Goal: Task Accomplishment & Management: Manage account settings

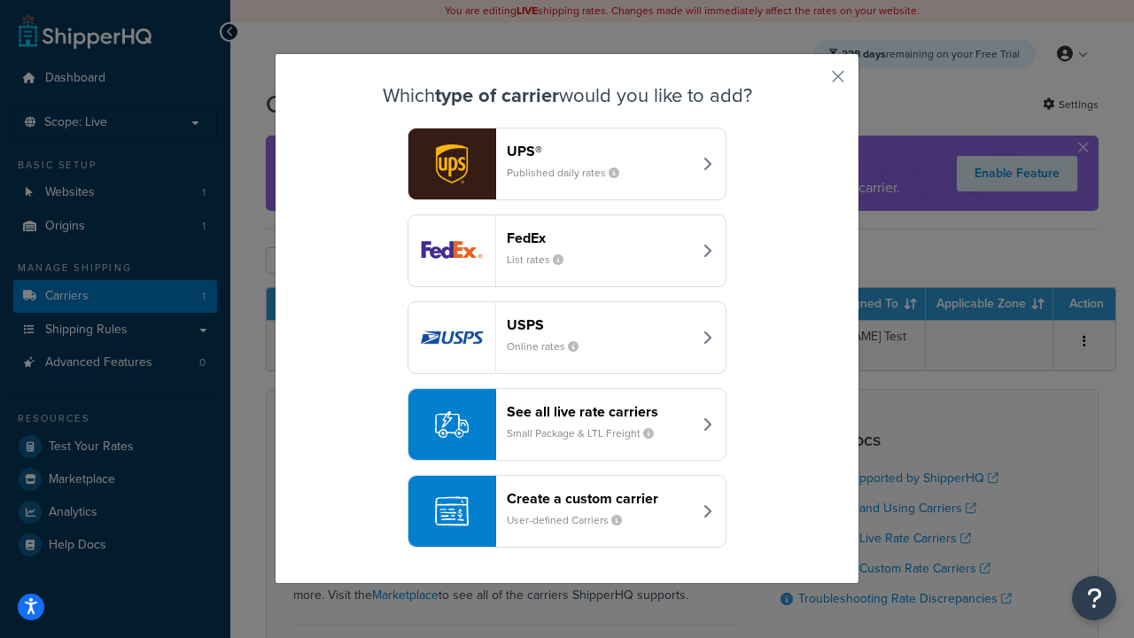
click at [599, 237] on header "FedEx" at bounding box center [599, 237] width 185 height 17
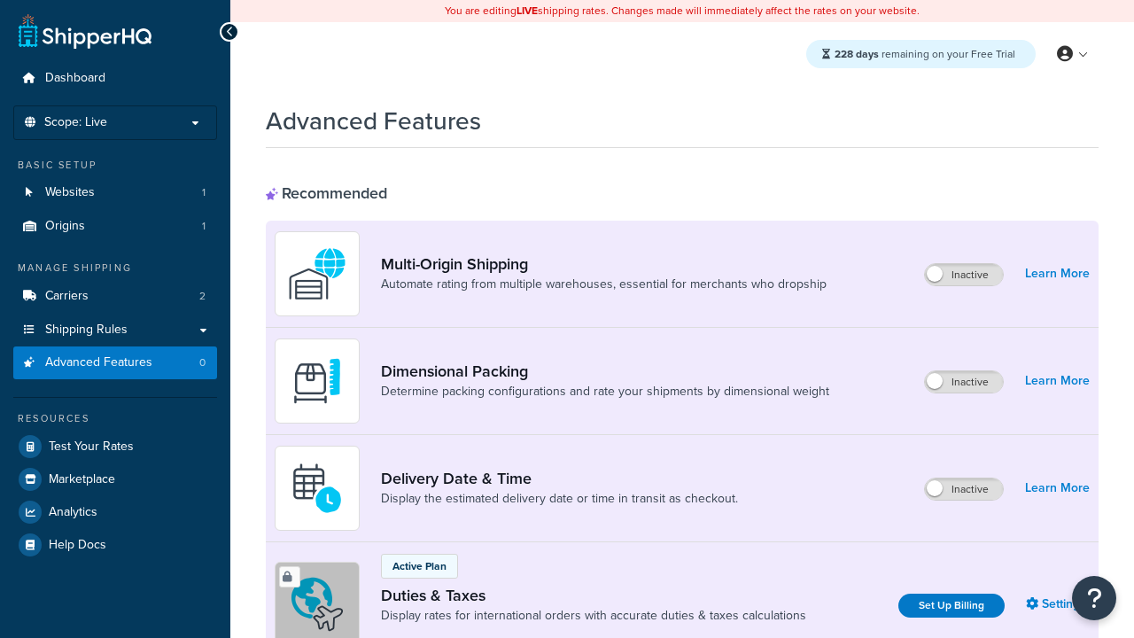
scroll to position [574, 0]
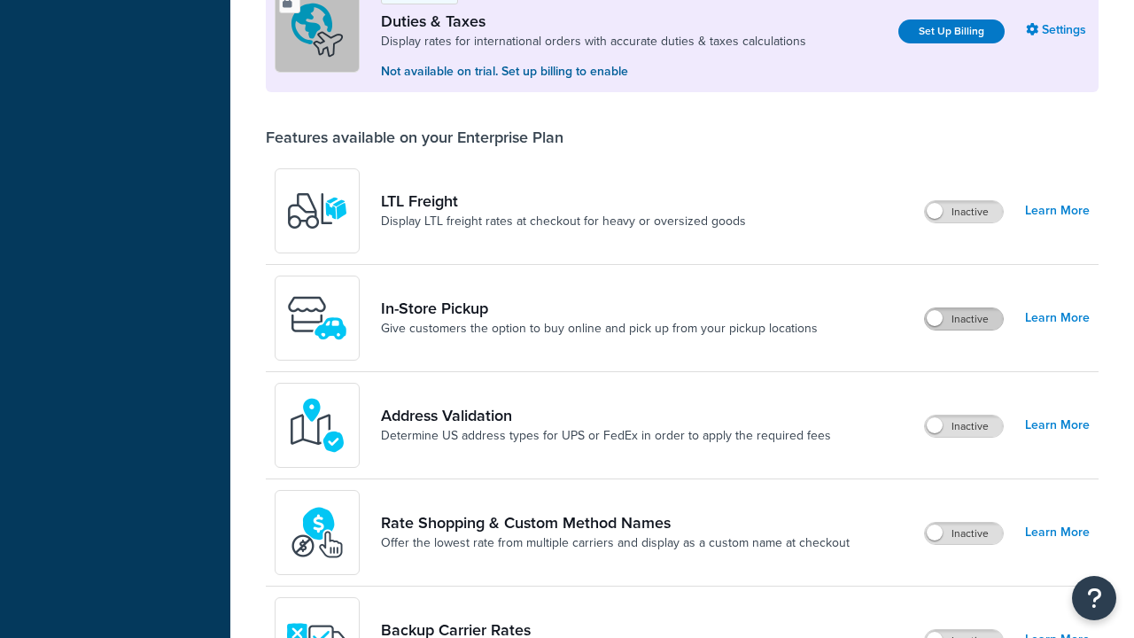
click at [964, 319] on label "Inactive" at bounding box center [964, 318] width 78 height 21
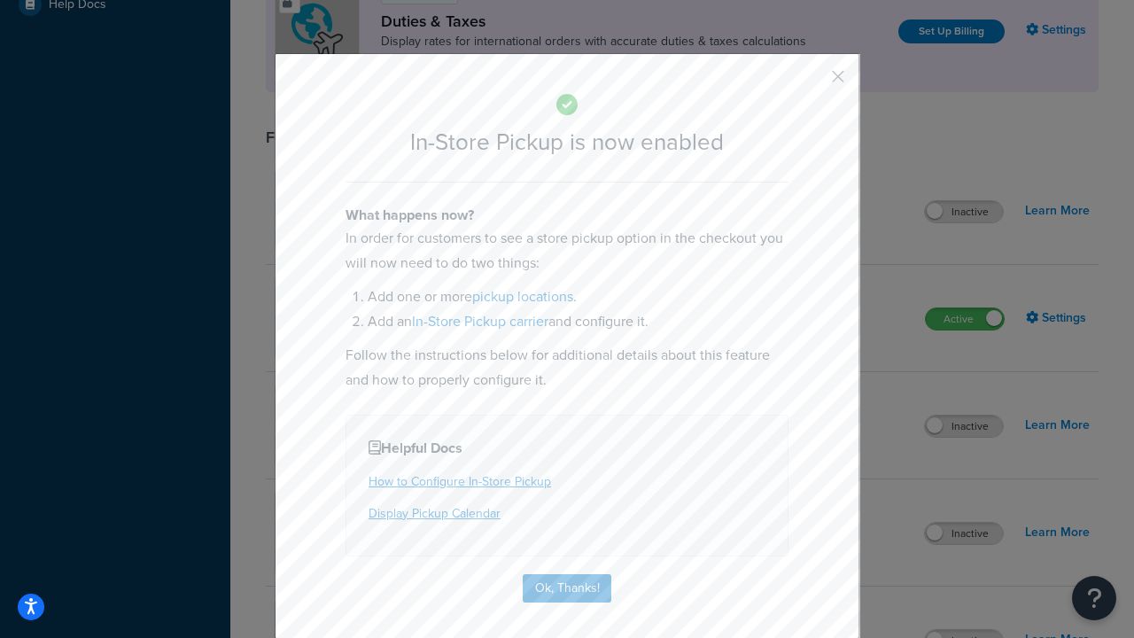
click at [811, 82] on button "button" at bounding box center [812, 83] width 4 height 4
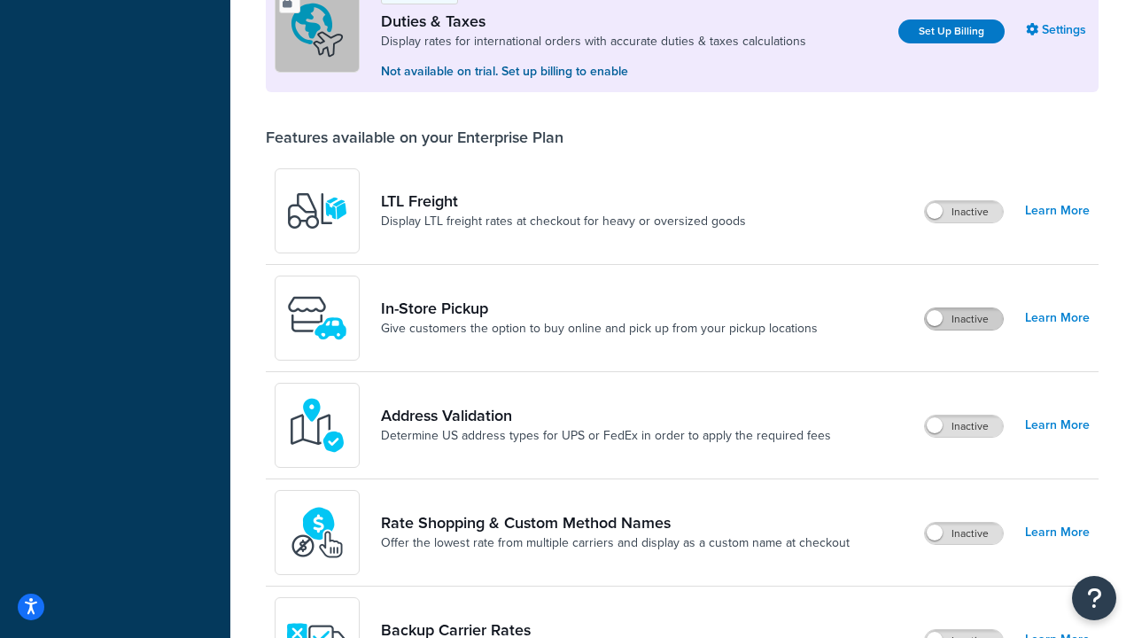
scroll to position [540, 0]
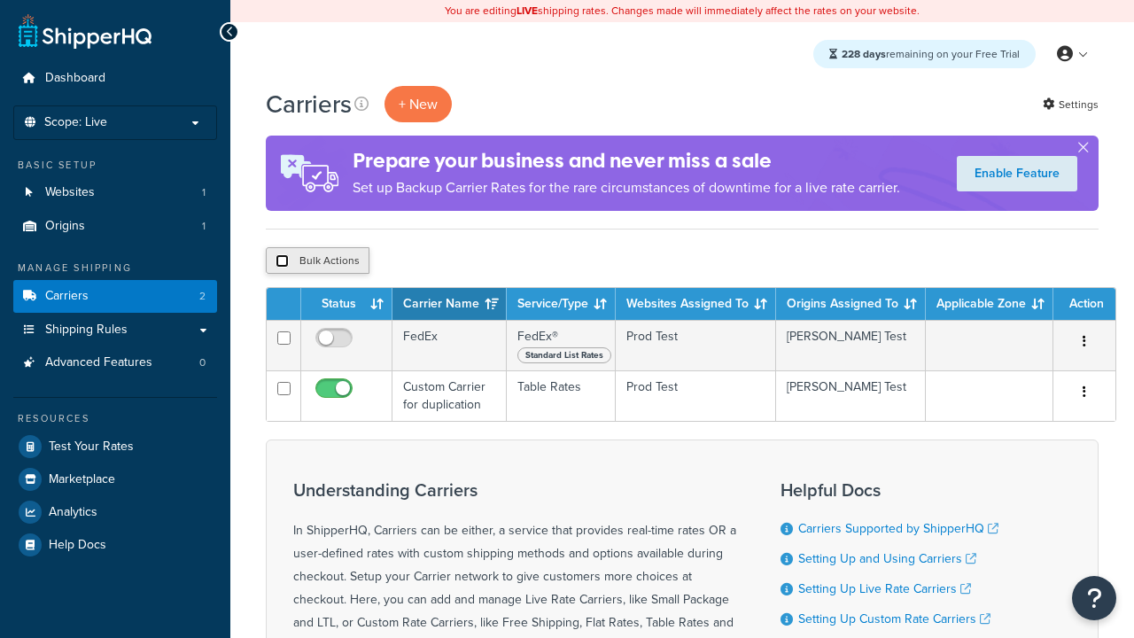
click at [282, 261] on input "checkbox" at bounding box center [282, 260] width 13 height 13
checkbox input "true"
click at [477, 261] on button "Delete" at bounding box center [472, 260] width 61 height 27
